Goal: Task Accomplishment & Management: Use online tool/utility

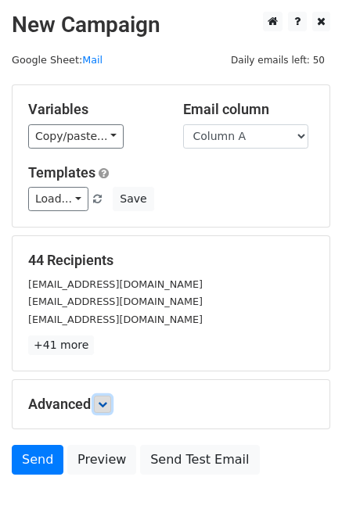
click at [111, 404] on link at bounding box center [102, 404] width 17 height 17
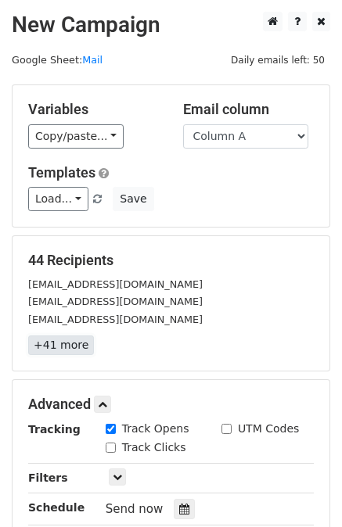
click at [70, 338] on link "+41 more" at bounding box center [61, 345] width 66 height 20
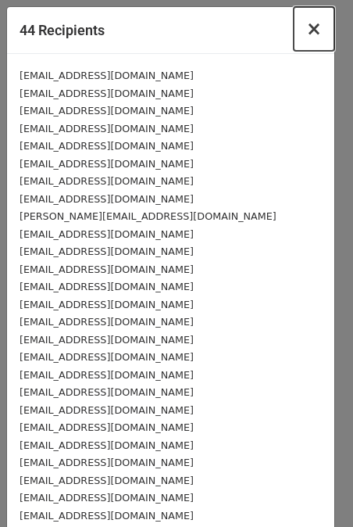
click at [307, 38] on span "×" at bounding box center [315, 29] width 16 height 22
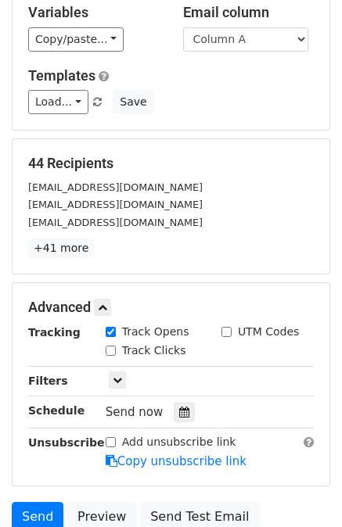
scroll to position [156, 0]
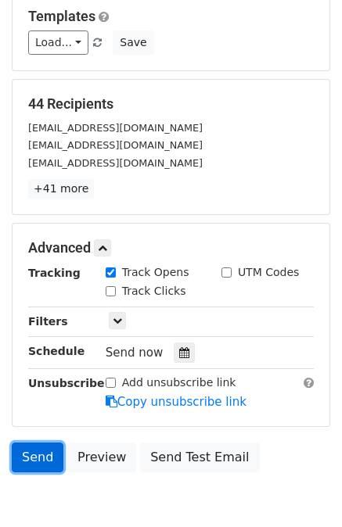
click at [38, 451] on link "Send" at bounding box center [38, 458] width 52 height 30
